Goal: Browse casually: Explore the website without a specific task or goal

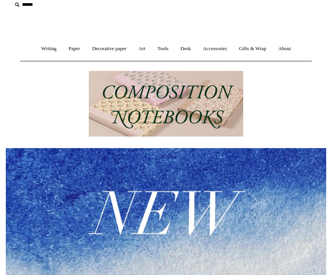
scroll to position [53, 0]
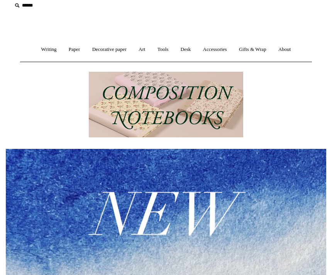
click at [141, 50] on link "Art +" at bounding box center [141, 49] width 17 height 20
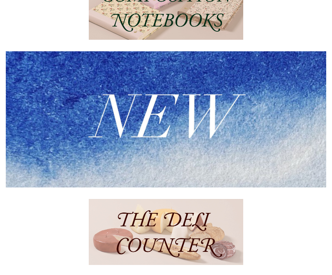
scroll to position [197, 0]
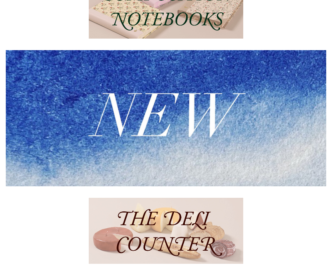
click at [154, 164] on img at bounding box center [166, 118] width 321 height 136
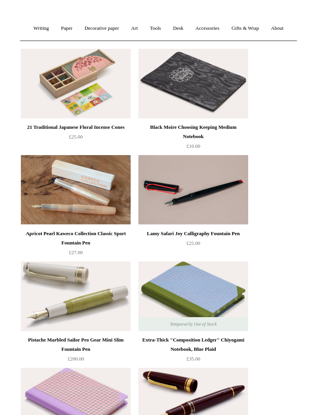
scroll to position [76, 0]
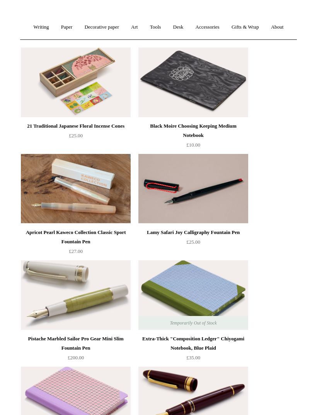
click at [199, 275] on img at bounding box center [193, 295] width 110 height 70
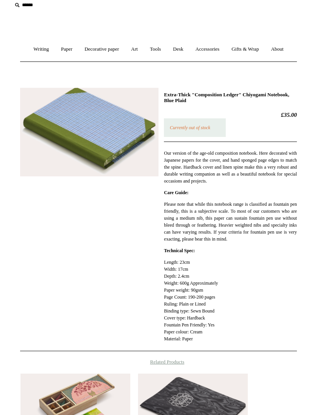
scroll to position [53, 0]
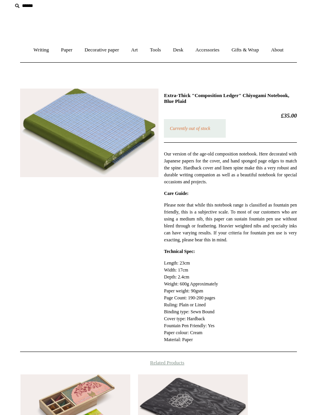
click at [100, 158] on img at bounding box center [89, 132] width 138 height 88
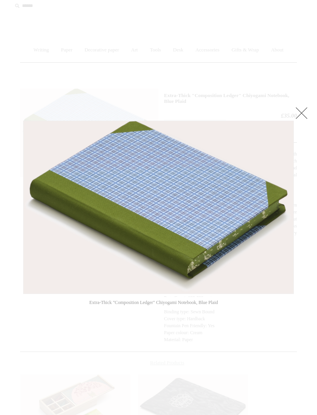
click at [290, 109] on div at bounding box center [158, 328] width 317 height 763
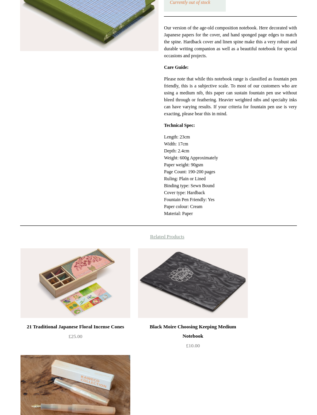
scroll to position [180, 0]
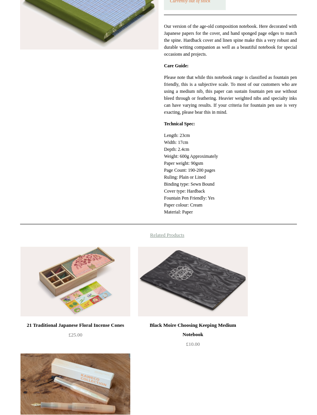
click at [80, 284] on img at bounding box center [75, 282] width 110 height 70
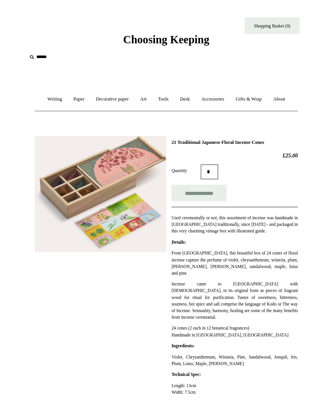
scroll to position [28, 0]
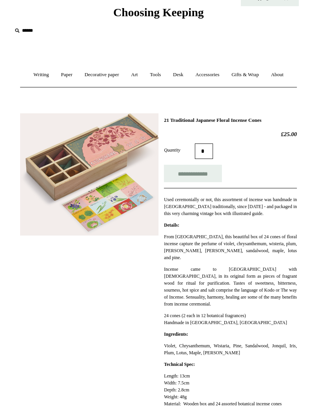
click at [192, 14] on span "Choosing Keeping" at bounding box center [158, 12] width 90 height 13
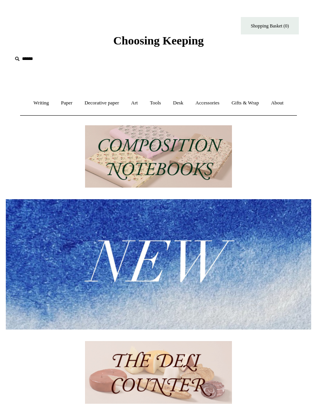
click at [138, 97] on link "Art +" at bounding box center [134, 103] width 17 height 20
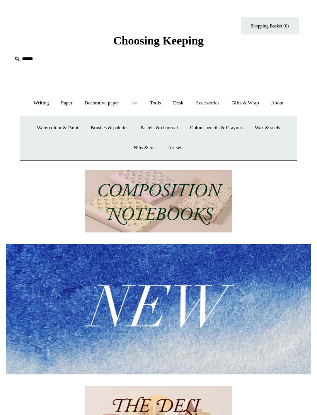
click at [62, 127] on link "Watercolour & Paint" at bounding box center [58, 127] width 52 height 20
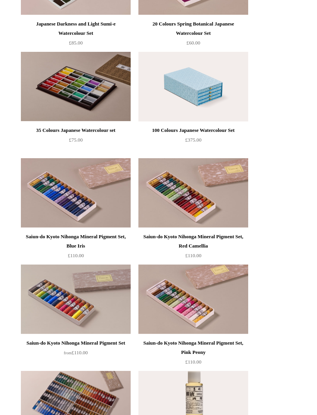
scroll to position [926, 0]
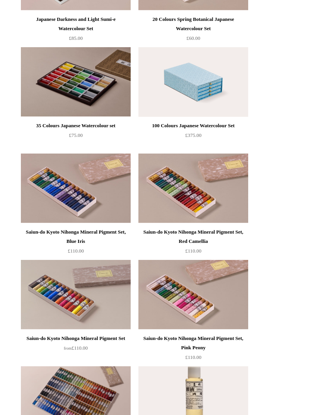
click at [198, 81] on img at bounding box center [193, 82] width 110 height 70
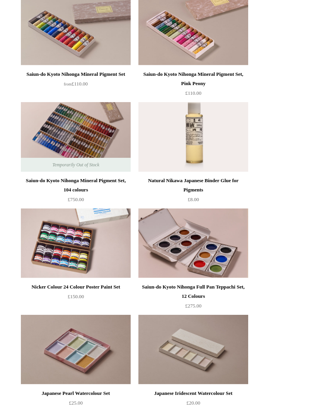
scroll to position [1189, 0]
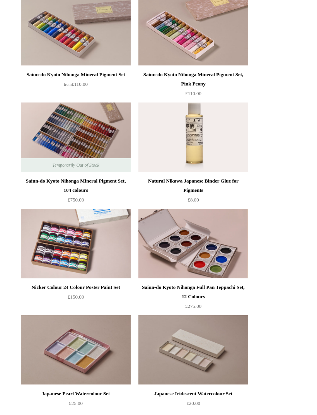
click at [213, 251] on img at bounding box center [193, 244] width 110 height 70
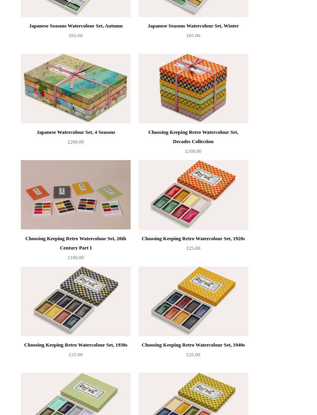
scroll to position [270, 0]
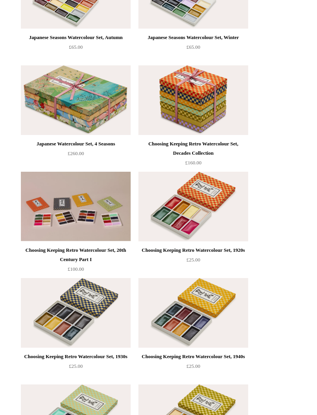
click at [207, 98] on img at bounding box center [193, 100] width 110 height 70
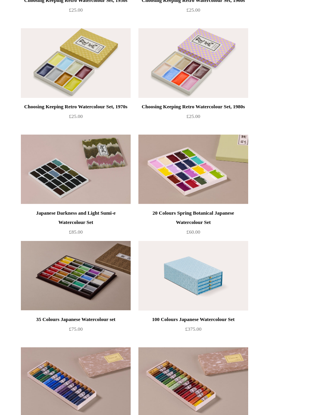
scroll to position [735, 0]
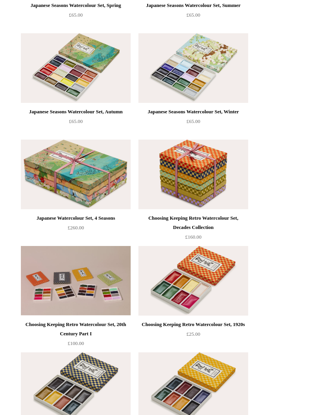
scroll to position [197, 0]
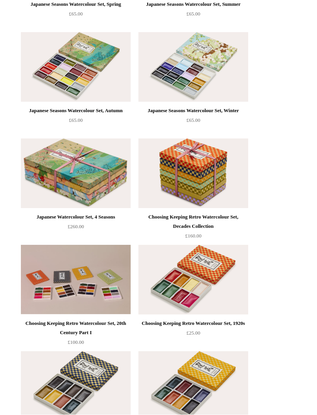
click at [67, 173] on img at bounding box center [76, 174] width 110 height 70
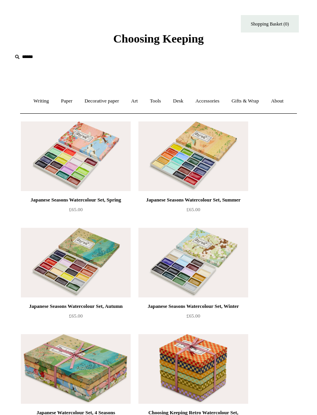
scroll to position [0, 0]
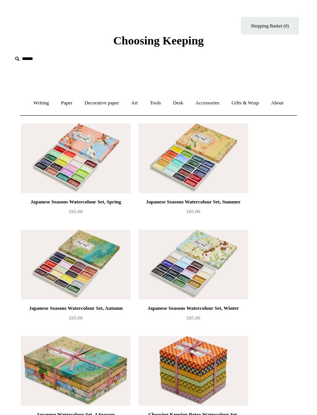
click at [153, 100] on link "Tools +" at bounding box center [155, 103] width 22 height 20
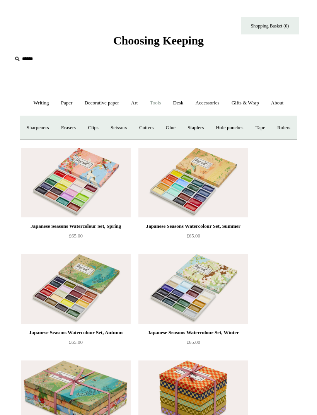
click at [156, 104] on link "Tools -" at bounding box center [155, 103] width 22 height 20
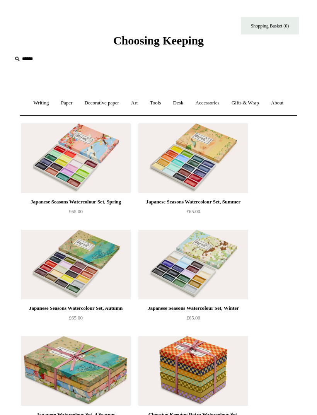
click at [153, 105] on link "Tools +" at bounding box center [155, 103] width 22 height 20
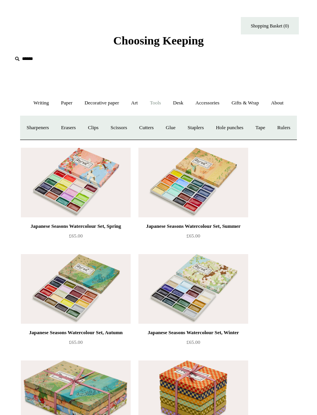
click at [46, 127] on link "Sharpeners" at bounding box center [37, 127] width 33 height 20
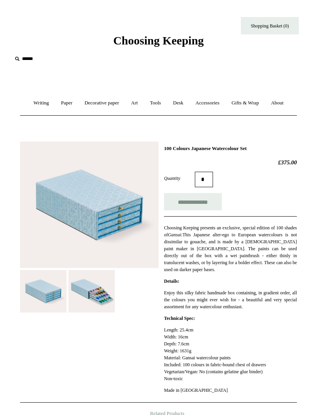
click at [95, 297] on img at bounding box center [91, 291] width 46 height 42
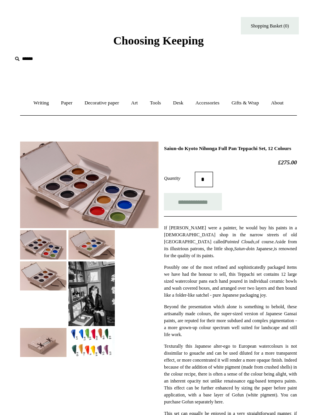
click at [90, 343] on img at bounding box center [91, 342] width 46 height 29
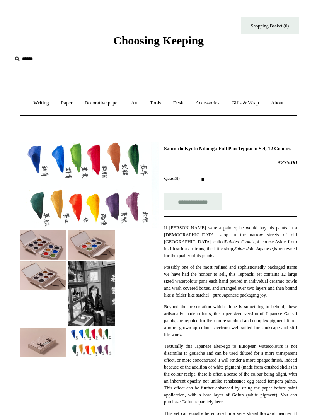
click at [97, 301] on img at bounding box center [91, 293] width 46 height 65
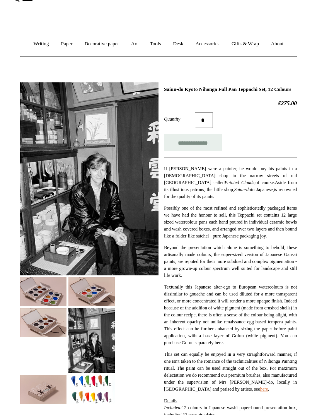
scroll to position [63, 0]
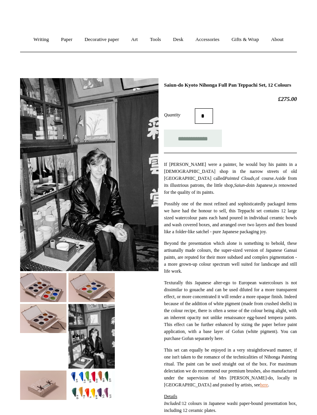
click at [98, 295] on img at bounding box center [91, 287] width 46 height 29
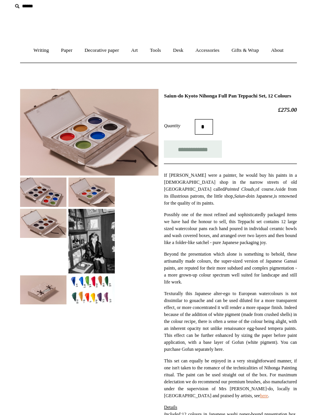
scroll to position [52, 0]
click at [96, 201] on img at bounding box center [91, 192] width 46 height 29
click at [48, 228] on img at bounding box center [43, 223] width 46 height 29
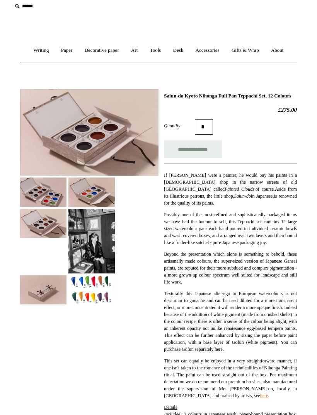
click at [50, 194] on img at bounding box center [43, 191] width 46 height 29
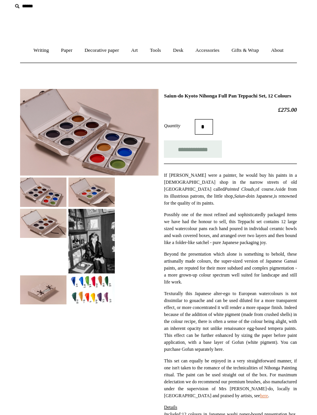
click at [85, 190] on img at bounding box center [91, 191] width 46 height 29
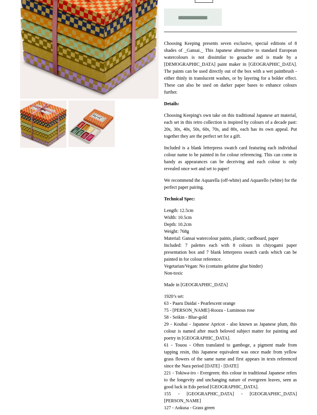
scroll to position [185, 0]
click at [96, 134] on img at bounding box center [91, 123] width 46 height 46
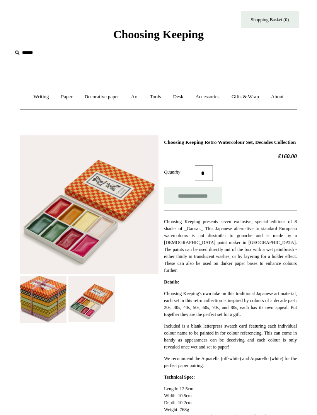
scroll to position [0, 0]
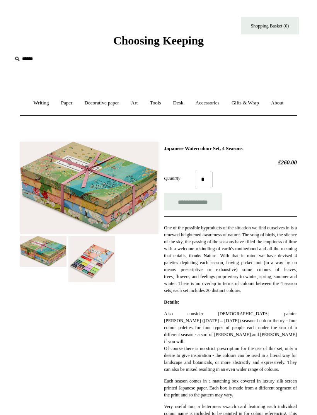
click at [81, 252] on img at bounding box center [91, 259] width 46 height 46
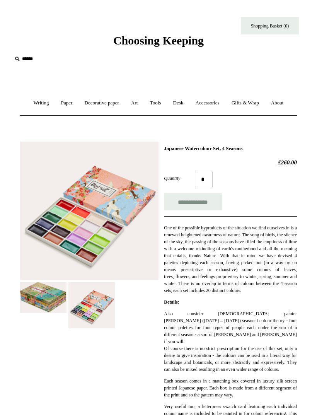
click at [40, 299] on img at bounding box center [43, 297] width 46 height 31
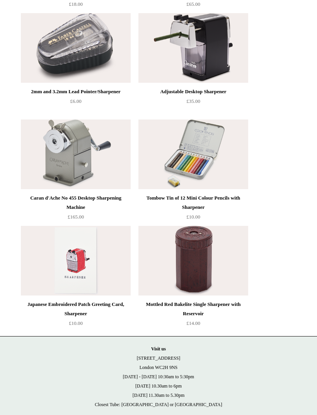
scroll to position [642, 0]
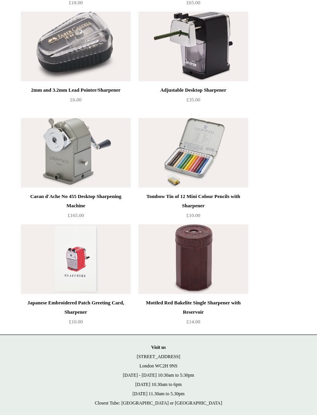
click at [197, 155] on img at bounding box center [193, 153] width 110 height 70
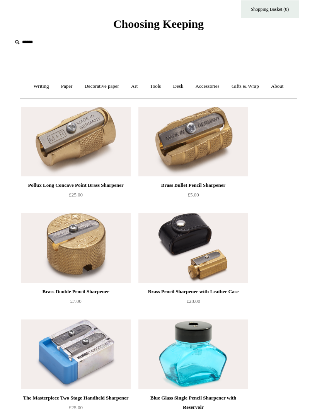
scroll to position [0, 0]
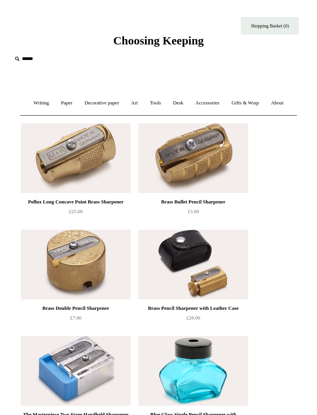
click at [160, 102] on link "Tools +" at bounding box center [155, 103] width 22 height 20
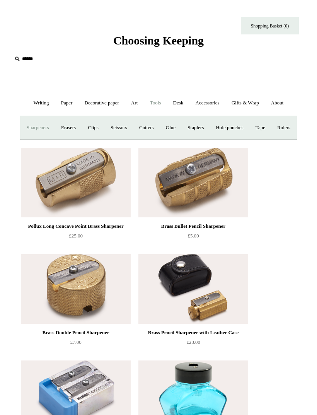
click at [132, 126] on link "Scissors" at bounding box center [118, 127] width 27 height 20
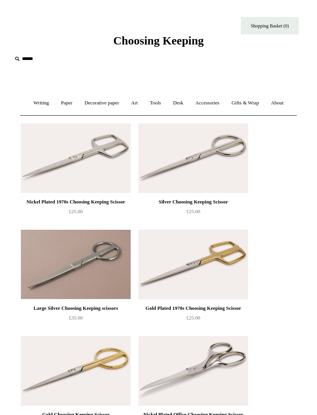
click at [158, 105] on link "Tools +" at bounding box center [155, 103] width 22 height 20
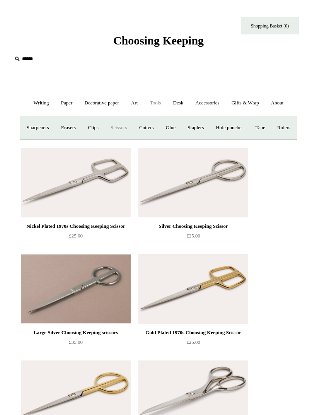
click at [159, 126] on link "Cutters" at bounding box center [146, 127] width 25 height 20
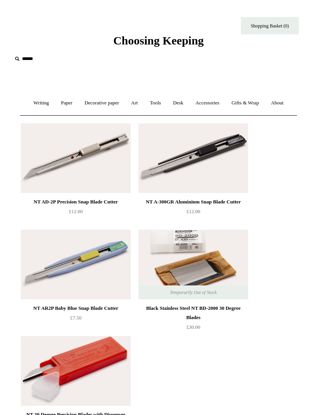
click at [155, 103] on link "Tools +" at bounding box center [155, 103] width 22 height 20
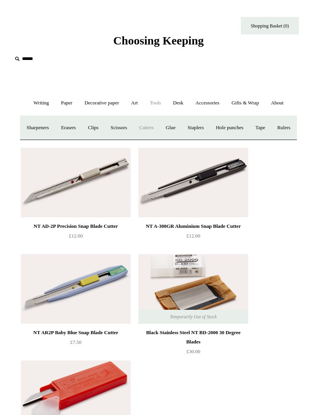
click at [248, 129] on link "Hole punches" at bounding box center [229, 127] width 38 height 20
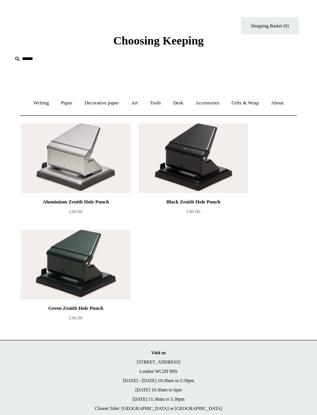
click at [161, 101] on link "Tools +" at bounding box center [155, 103] width 22 height 20
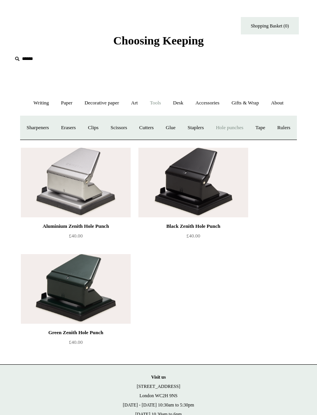
click at [270, 126] on link "Tape +" at bounding box center [260, 127] width 20 height 20
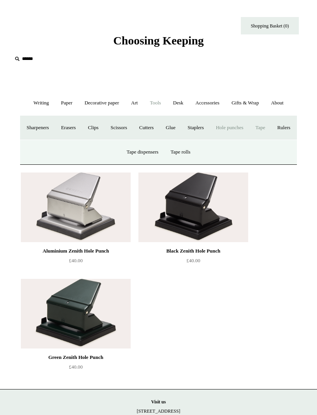
click at [187, 162] on link "Tape rolls" at bounding box center [180, 152] width 31 height 20
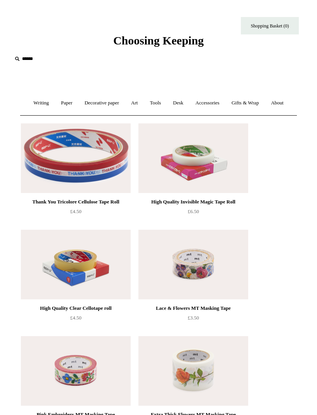
click at [162, 103] on link "Tools +" at bounding box center [155, 103] width 22 height 20
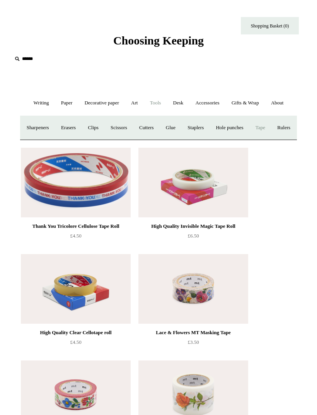
click at [270, 126] on link "Tape +" at bounding box center [260, 127] width 20 height 20
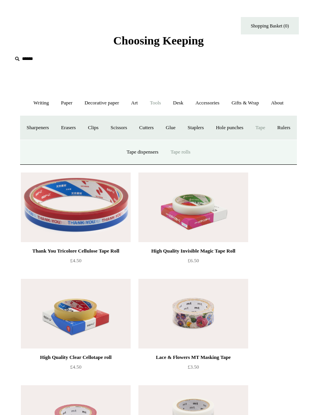
click at [150, 162] on link "Tape dispensers" at bounding box center [142, 152] width 42 height 20
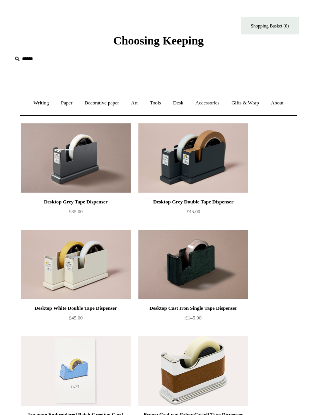
click at [38, 104] on link "Writing +" at bounding box center [41, 103] width 26 height 20
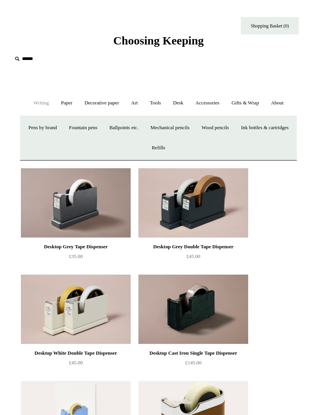
click at [64, 102] on link "Paper +" at bounding box center [67, 103] width 22 height 20
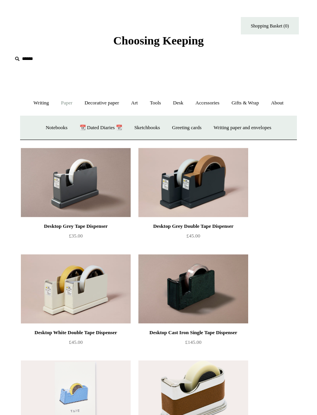
click at [52, 126] on link "Notebooks +" at bounding box center [56, 127] width 32 height 20
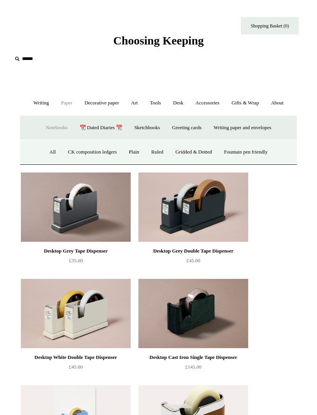
click at [148, 127] on link "Sketchbooks +" at bounding box center [147, 127] width 36 height 20
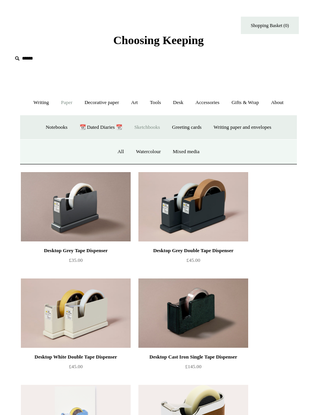
scroll to position [1, 0]
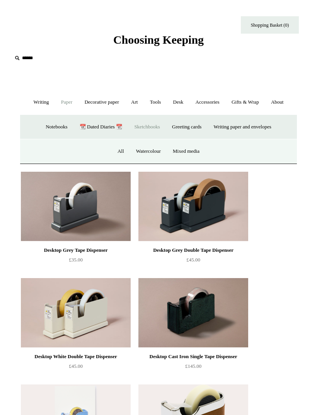
click at [121, 152] on link "All" at bounding box center [120, 151] width 17 height 20
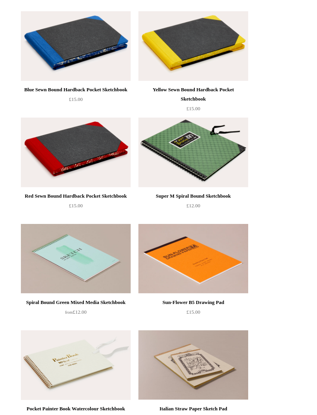
scroll to position [754, 0]
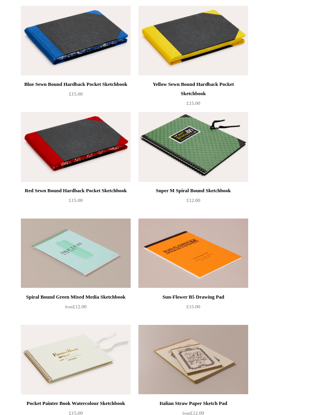
click at [202, 162] on img at bounding box center [193, 147] width 110 height 70
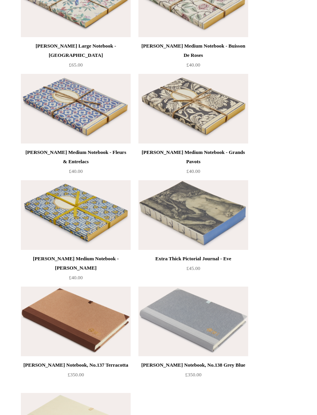
scroll to position [1933, 0]
